Goal: Check status: Check status

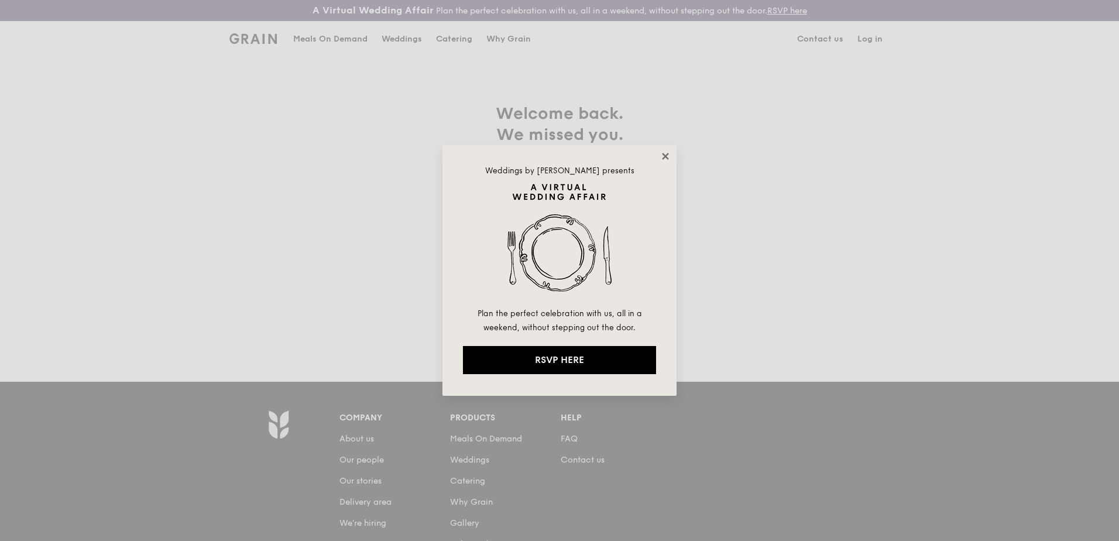
click at [664, 159] on icon at bounding box center [665, 156] width 6 height 6
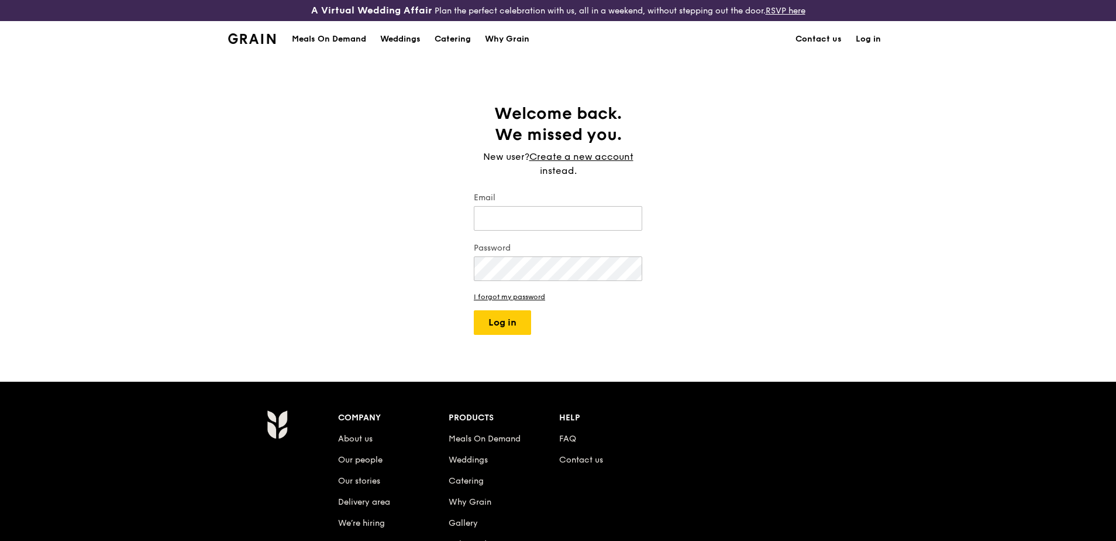
click at [857, 37] on link "Log in" at bounding box center [868, 39] width 39 height 35
click at [872, 39] on link "Log in" at bounding box center [868, 39] width 39 height 35
click at [868, 40] on link "Log in" at bounding box center [868, 39] width 39 height 35
click at [867, 37] on link "Log in" at bounding box center [868, 39] width 39 height 35
click at [863, 38] on link "Log in" at bounding box center [868, 39] width 39 height 35
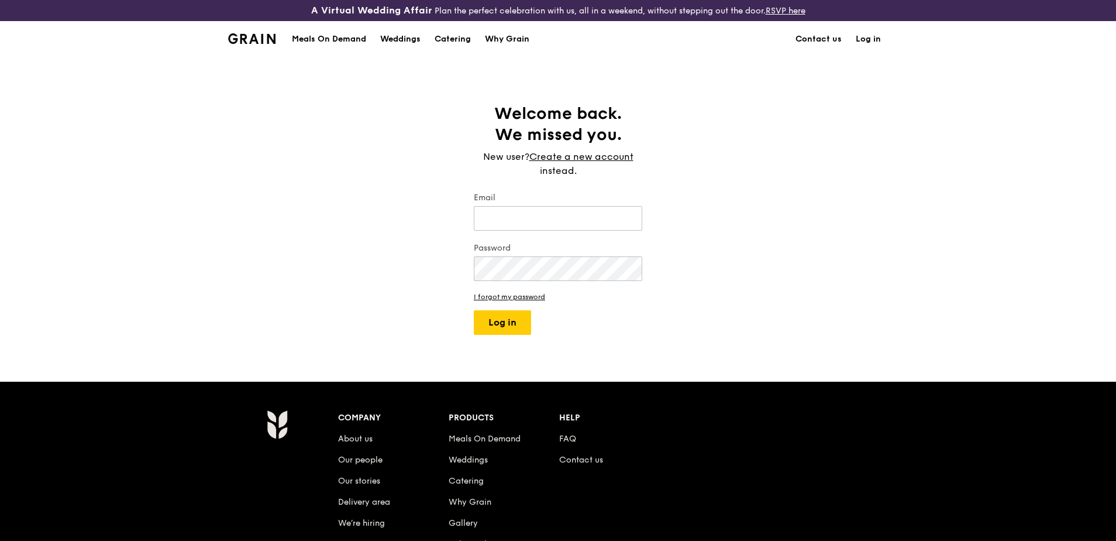
click at [863, 38] on link "Log in" at bounding box center [868, 39] width 39 height 35
drag, startPoint x: 863, startPoint y: 38, endPoint x: 807, endPoint y: 90, distance: 76.2
click at [807, 90] on div "A Virtual Wedding Affair Plan the perfect celebration with us, all in a weekend…" at bounding box center [558, 364] width 1116 height 728
click at [507, 216] on input "Email" at bounding box center [558, 218] width 169 height 25
type input "[PERSON_NAME][EMAIL_ADDRESS][DOMAIN_NAME]"
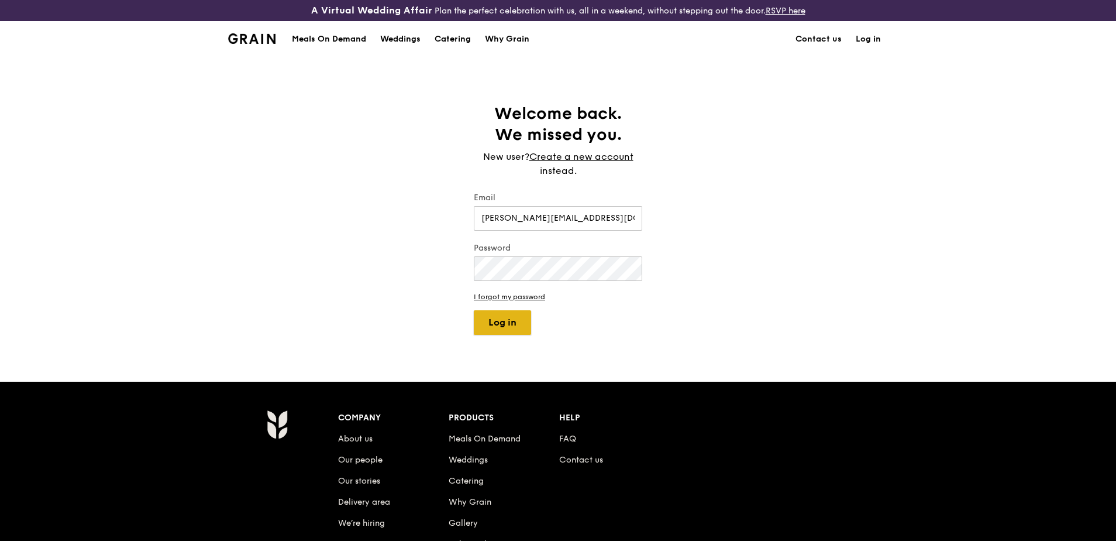
click at [499, 317] on button "Log in" at bounding box center [502, 322] width 57 height 25
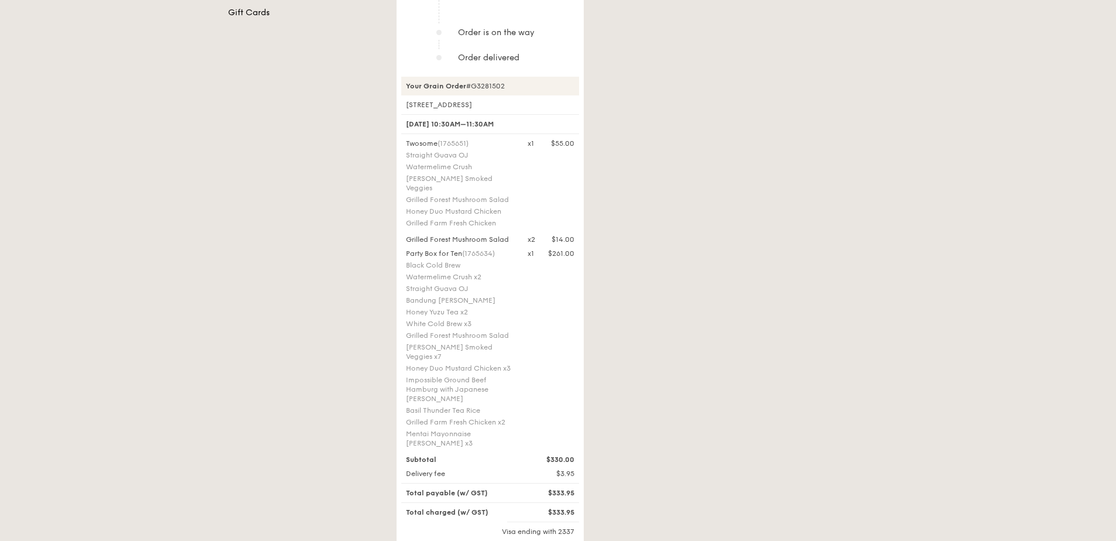
scroll to position [410, 0]
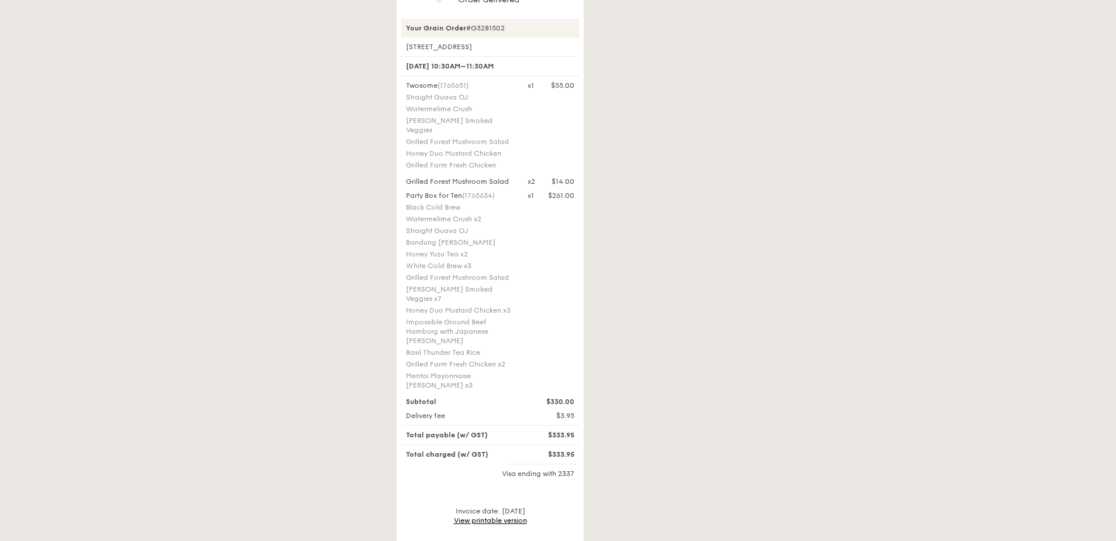
drag, startPoint x: 839, startPoint y: 235, endPoint x: 850, endPoint y: 224, distance: 15.7
click at [841, 233] on div "Your order has been assigned to be delivered between 10:30AM–11:30AM Track your…" at bounding box center [643, 157] width 506 height 829
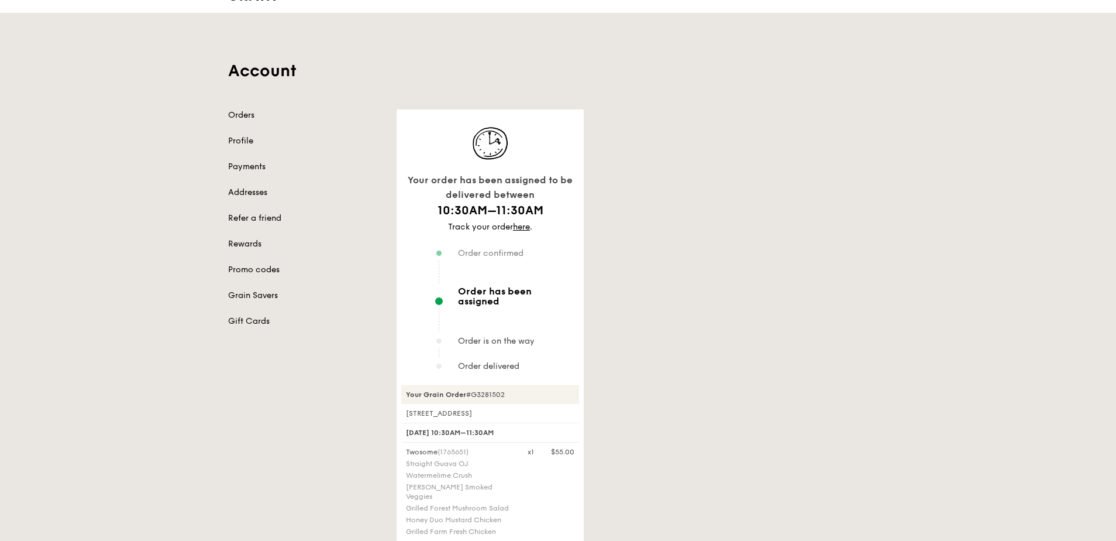
scroll to position [0, 0]
